Goal: Navigation & Orientation: Find specific page/section

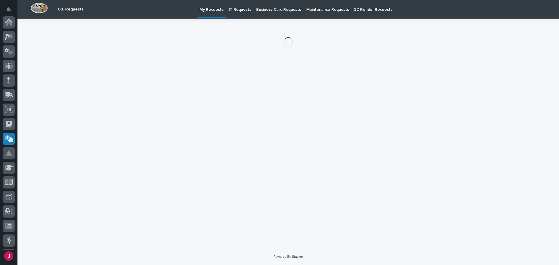
scroll to position [72, 0]
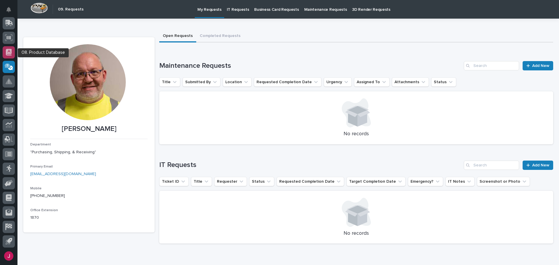
click at [12, 54] on icon at bounding box center [9, 52] width 6 height 7
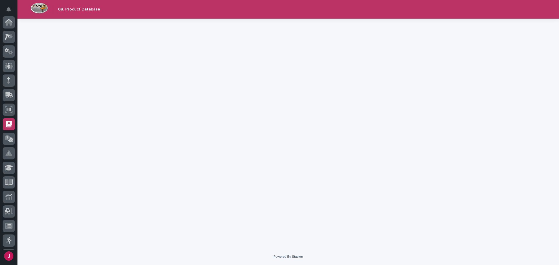
scroll to position [72, 0]
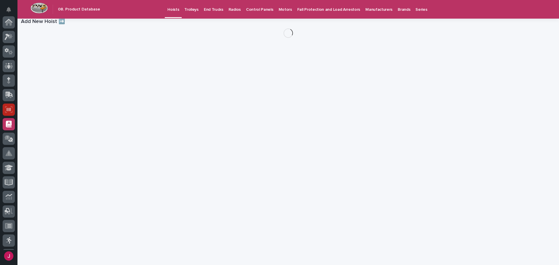
scroll to position [72, 0]
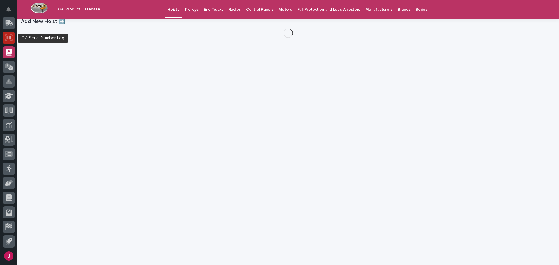
click at [10, 37] on icon at bounding box center [9, 37] width 8 height 7
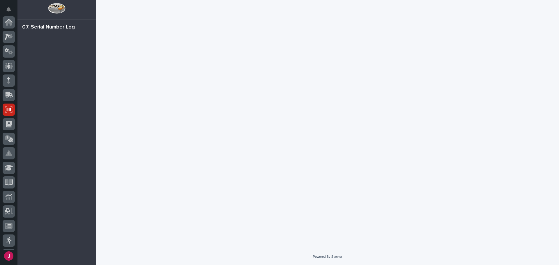
scroll to position [72, 0]
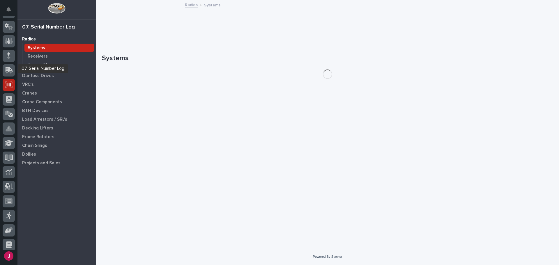
scroll to position [14, 0]
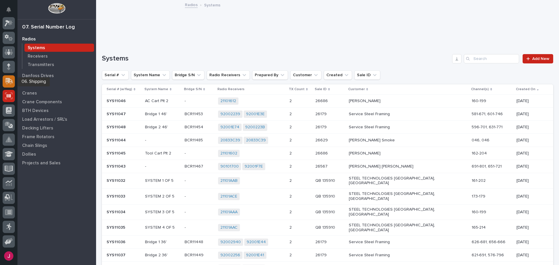
click at [8, 80] on icon at bounding box center [10, 81] width 8 height 6
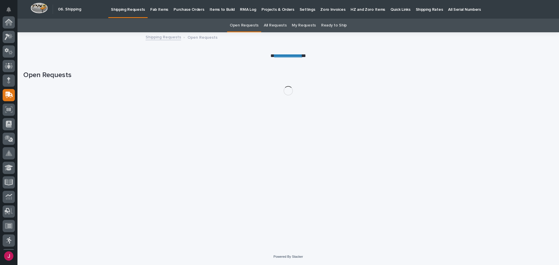
scroll to position [72, 0]
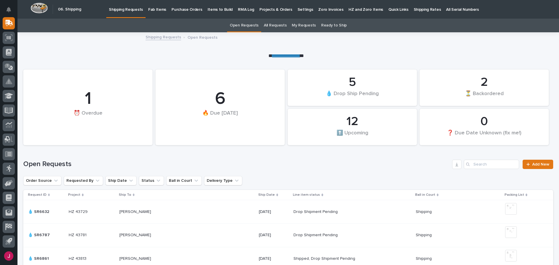
click at [389, 8] on p "Quick Links" at bounding box center [399, 6] width 20 height 12
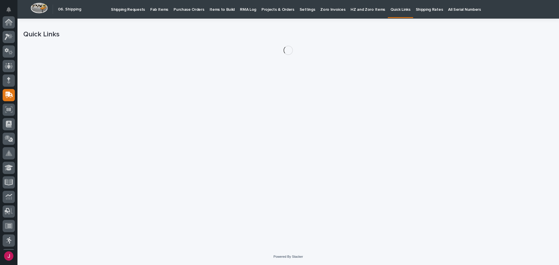
scroll to position [72, 0]
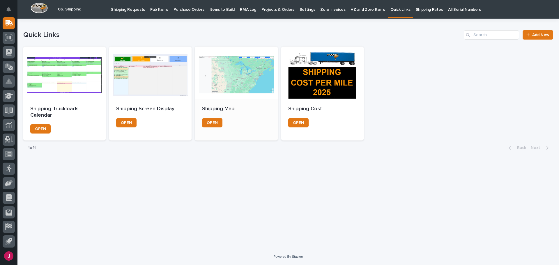
click at [252, 79] on div at bounding box center [236, 73] width 82 height 52
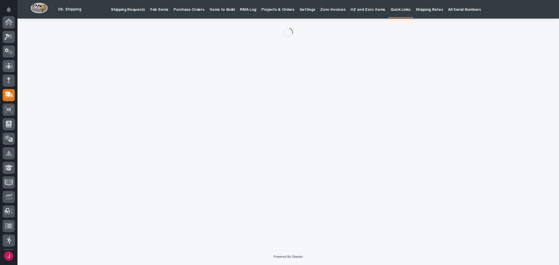
scroll to position [72, 0]
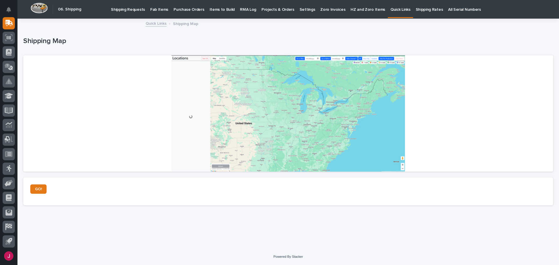
click at [292, 109] on div at bounding box center [288, 113] width 530 height 117
click at [43, 189] on link "GO!" at bounding box center [38, 189] width 16 height 9
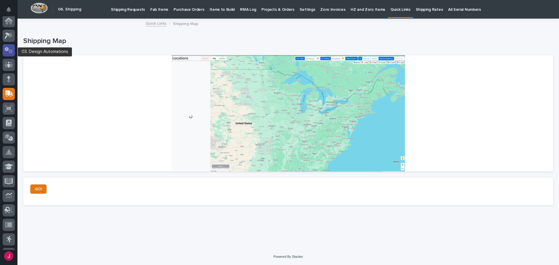
scroll to position [0, 0]
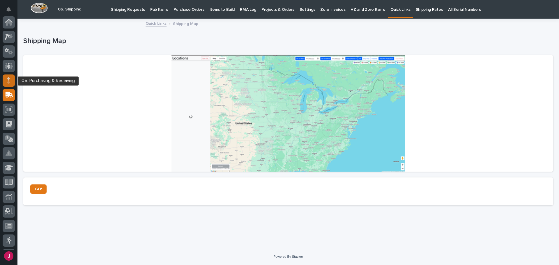
click at [10, 81] on icon at bounding box center [8, 80] width 3 height 7
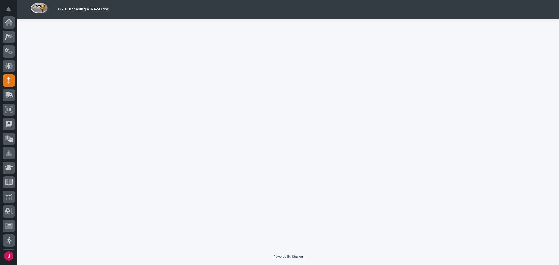
scroll to position [58, 0]
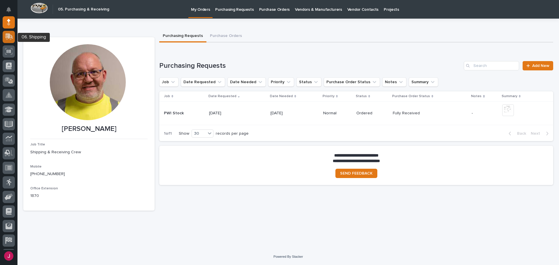
click at [11, 36] on icon at bounding box center [9, 37] width 8 height 7
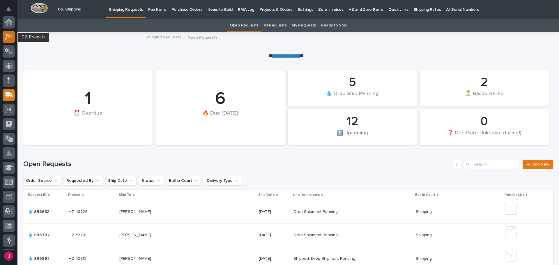
click at [8, 38] on icon at bounding box center [9, 37] width 8 height 7
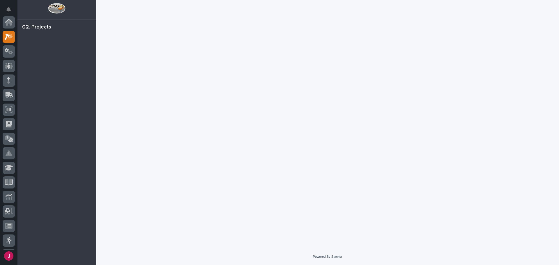
scroll to position [15, 0]
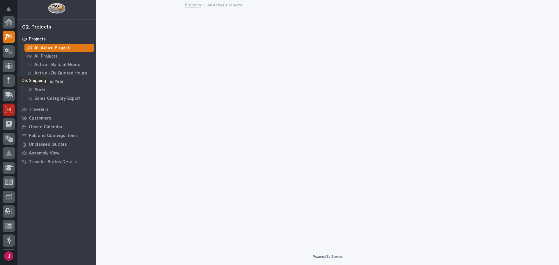
scroll to position [15, 0]
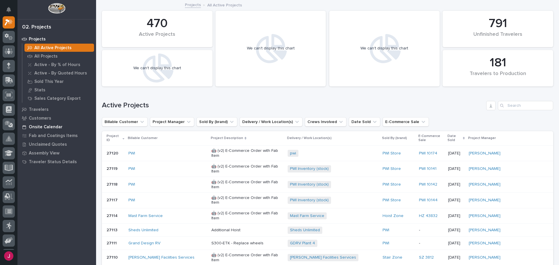
click at [42, 126] on p "Onsite Calendar" at bounding box center [46, 127] width 34 height 5
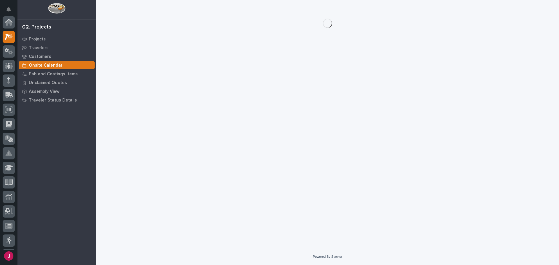
scroll to position [15, 0]
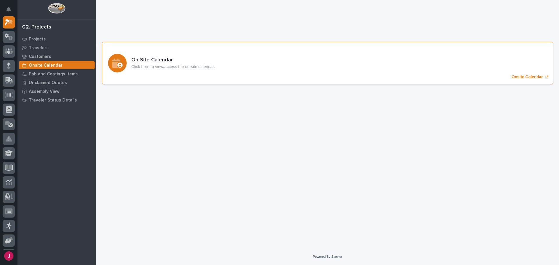
click at [123, 66] on div "Onsite Calendar" at bounding box center [117, 63] width 19 height 19
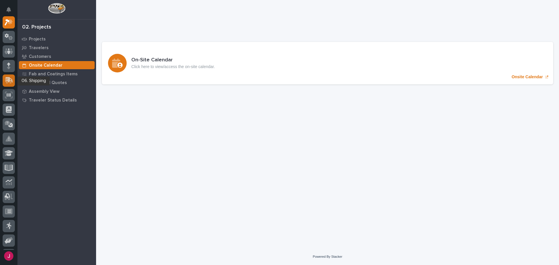
click at [10, 82] on icon at bounding box center [8, 81] width 7 height 6
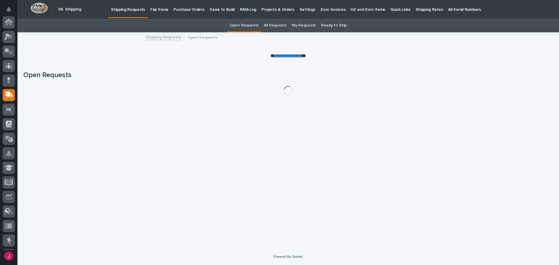
scroll to position [72, 0]
